Goal: Navigation & Orientation: Go to known website

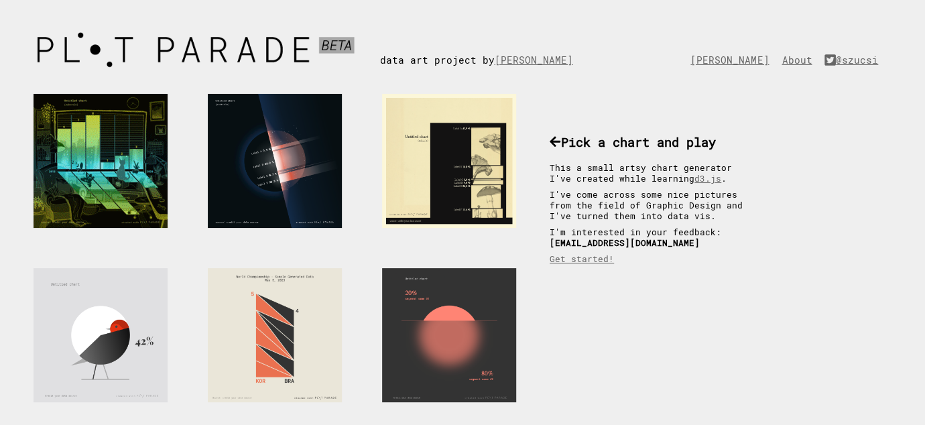
click at [89, 135] on div at bounding box center [101, 161] width 134 height 134
